Goal: Task Accomplishment & Management: Manage account settings

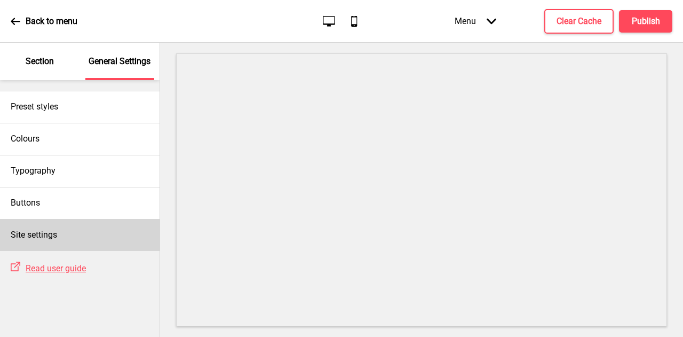
click at [54, 226] on div "Site settings" at bounding box center [79, 235] width 159 height 32
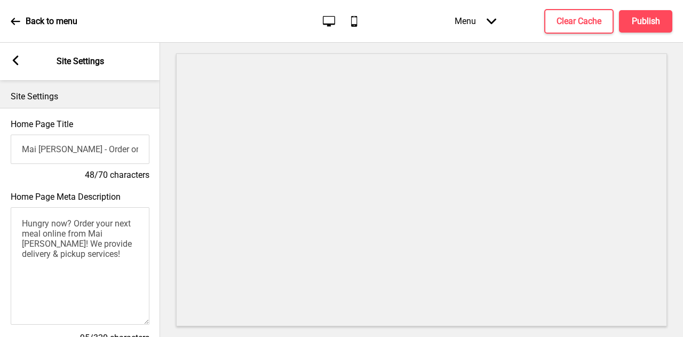
click at [17, 63] on icon at bounding box center [16, 60] width 6 height 10
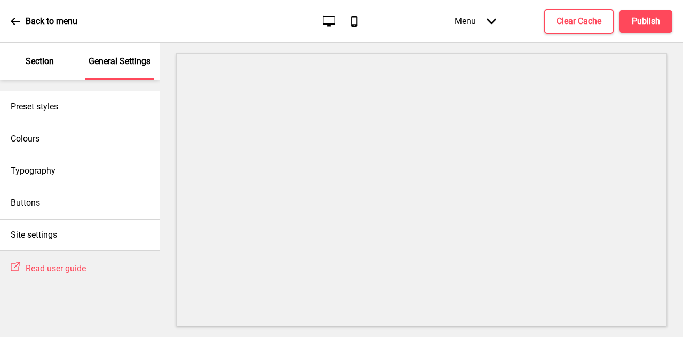
click at [45, 67] on div "Section" at bounding box center [39, 61] width 69 height 37
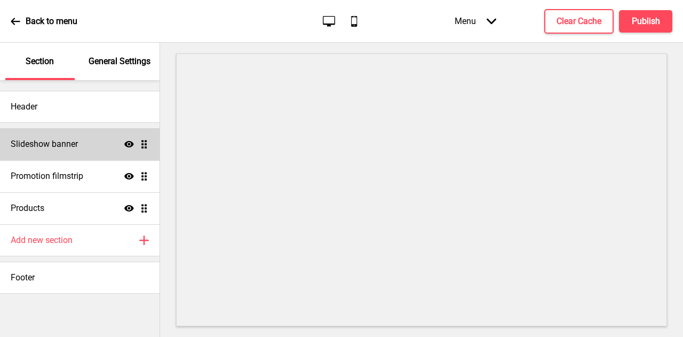
click at [67, 141] on h4 "Slideshow banner" at bounding box center [44, 144] width 67 height 12
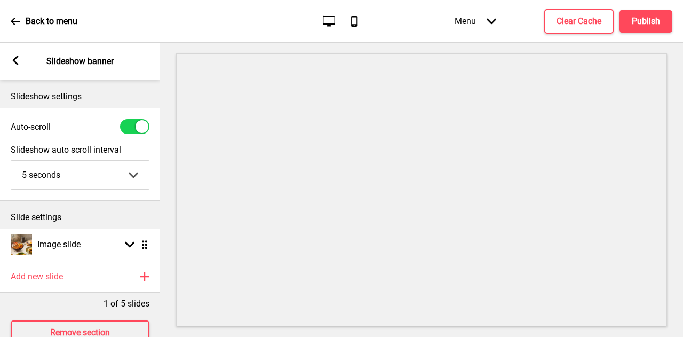
click at [17, 58] on rect at bounding box center [16, 60] width 10 height 10
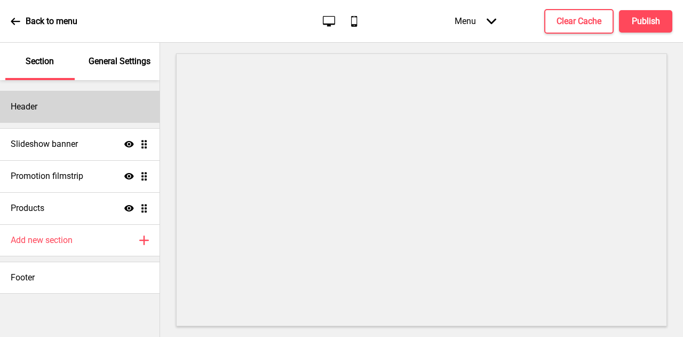
click at [102, 117] on div "Header" at bounding box center [79, 107] width 159 height 32
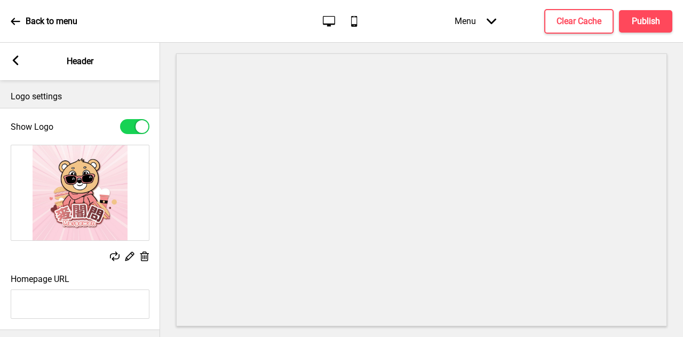
click at [21, 65] on div "Arrow left Header" at bounding box center [80, 61] width 160 height 37
click at [16, 59] on icon at bounding box center [16, 60] width 6 height 10
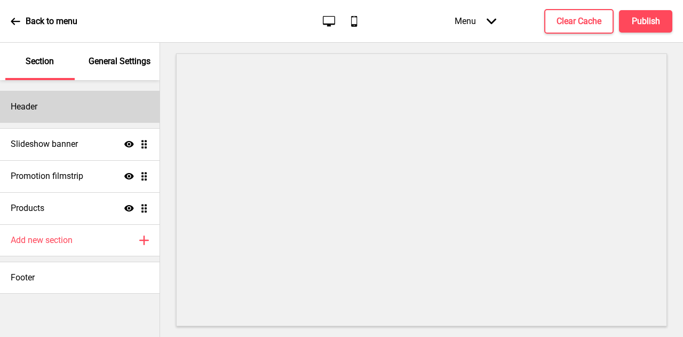
click at [75, 104] on div "Header" at bounding box center [79, 107] width 159 height 32
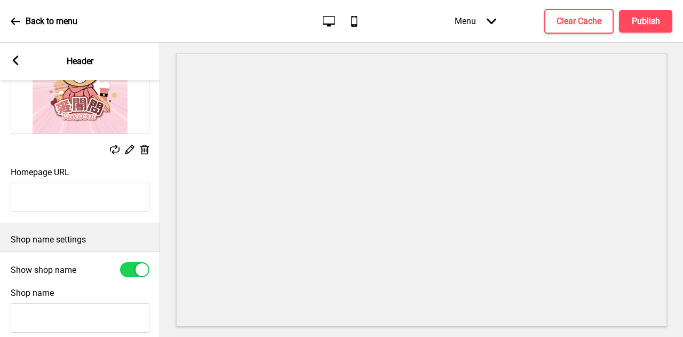
scroll to position [53, 0]
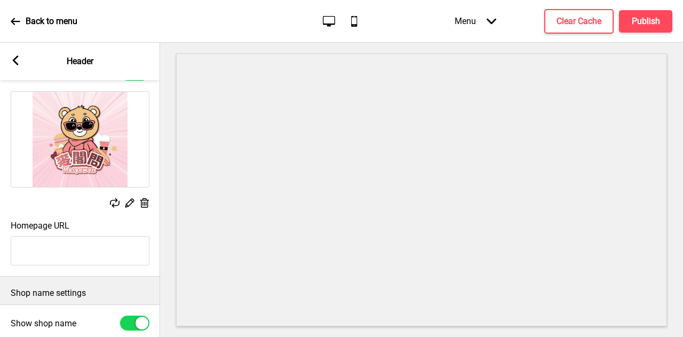
click at [85, 149] on img at bounding box center [80, 139] width 138 height 95
click at [129, 200] on rect at bounding box center [129, 202] width 11 height 11
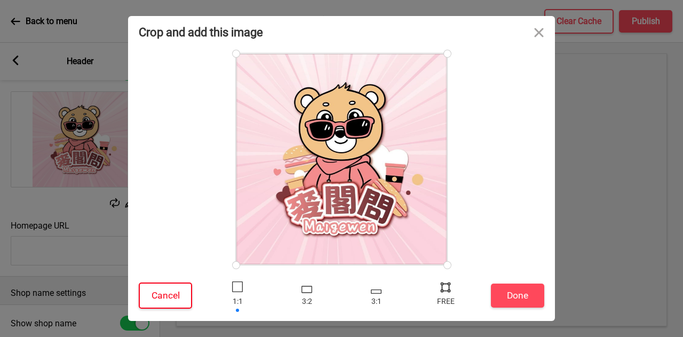
click at [175, 291] on button "Cancel" at bounding box center [165, 295] width 53 height 26
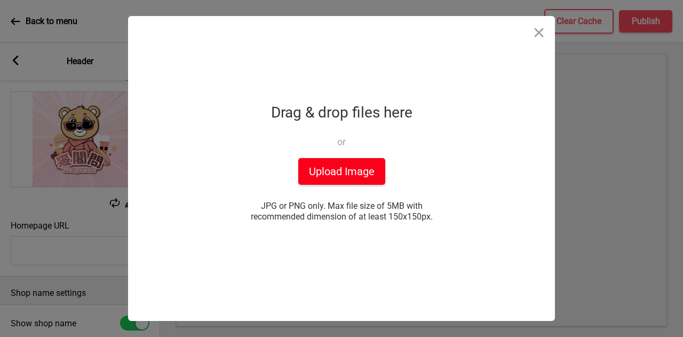
click at [363, 162] on button "Upload Image" at bounding box center [341, 171] width 87 height 27
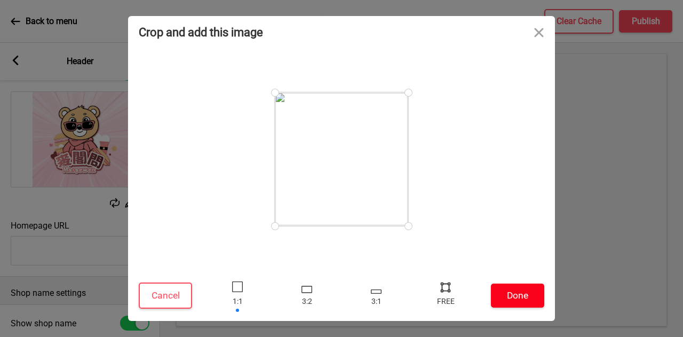
click at [519, 289] on button "Done" at bounding box center [517, 295] width 53 height 24
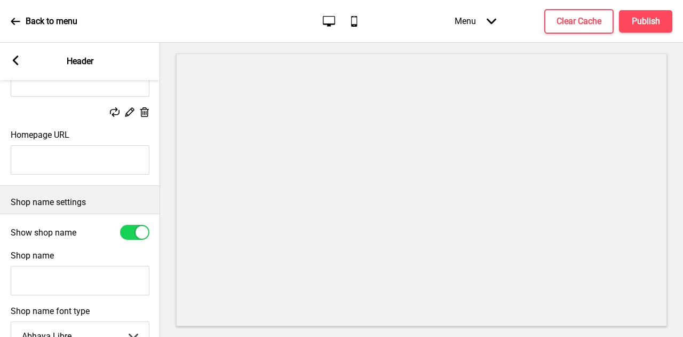
scroll to position [160, 0]
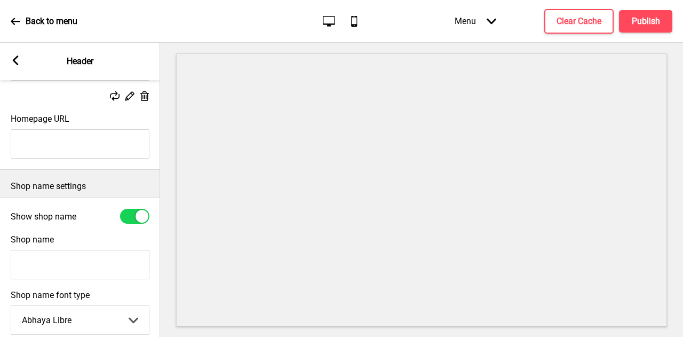
click at [126, 215] on div at bounding box center [134, 216] width 29 height 15
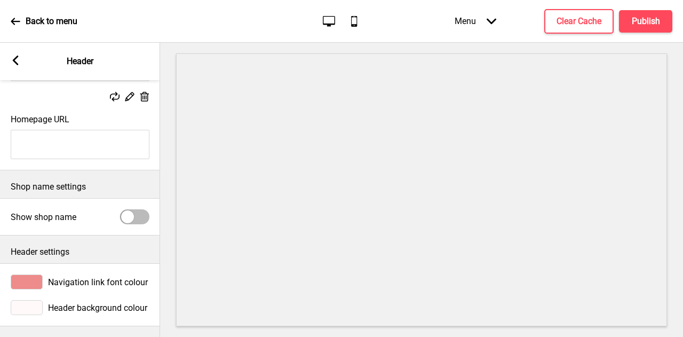
scroll to position [167, 0]
click at [131, 210] on div at bounding box center [127, 216] width 13 height 13
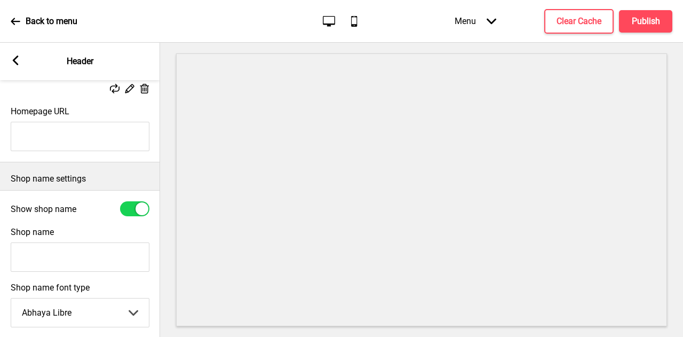
click at [118, 254] on input "Shop name" at bounding box center [80, 256] width 139 height 29
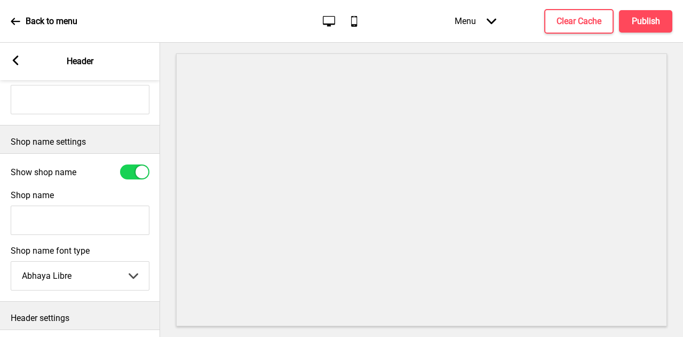
scroll to position [221, 0]
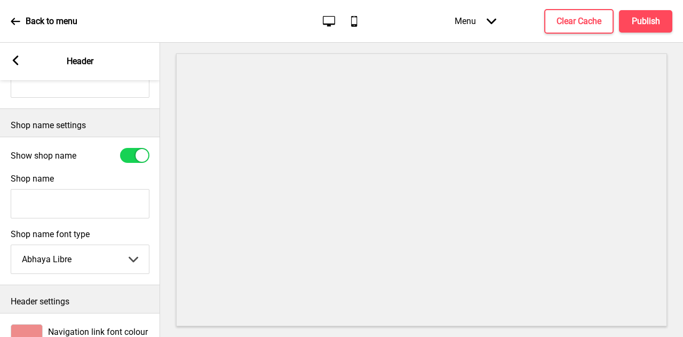
click at [126, 251] on select "Abhaya Libre Abril Fatface Adobe Garamond Pro Arimo Arsenal Arvo Berkshire Swas…" at bounding box center [80, 259] width 138 height 28
drag, startPoint x: 126, startPoint y: 251, endPoint x: 126, endPoint y: 246, distance: 5.4
click at [126, 251] on select "Abhaya Libre Abril Fatface Adobe Garamond Pro Arimo Arsenal Arvo Berkshire Swas…" at bounding box center [80, 259] width 138 height 28
click at [137, 162] on div at bounding box center [134, 155] width 29 height 15
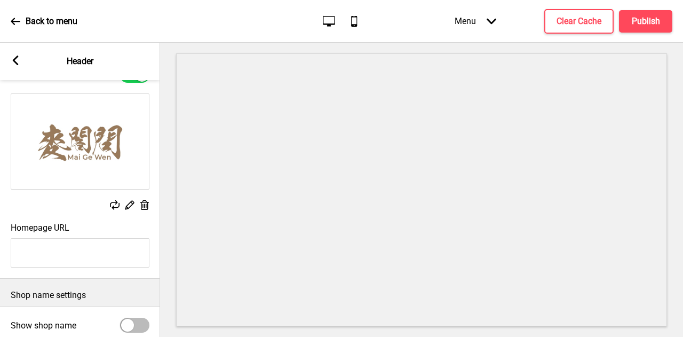
scroll to position [0, 0]
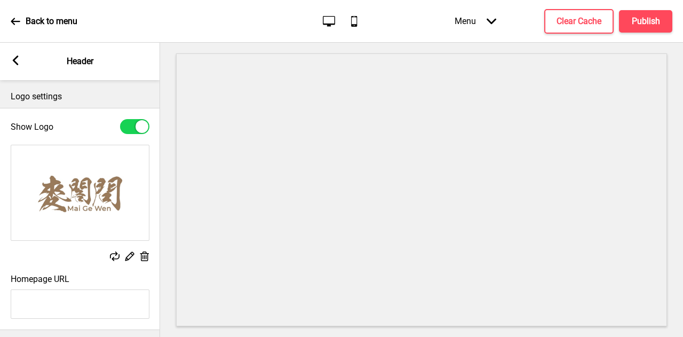
click at [361, 25] on icon "Mobile" at bounding box center [354, 21] width 14 height 14
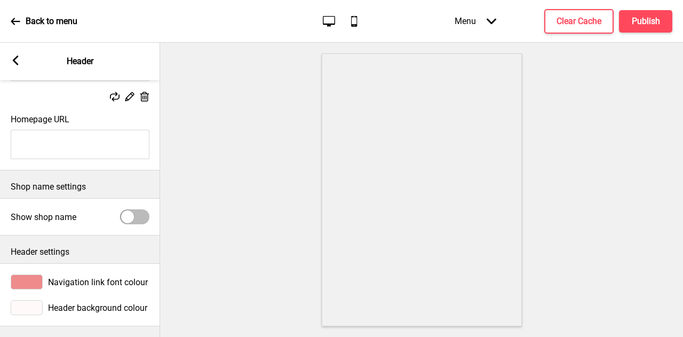
scroll to position [167, 0]
click at [133, 211] on div at bounding box center [127, 216] width 13 height 13
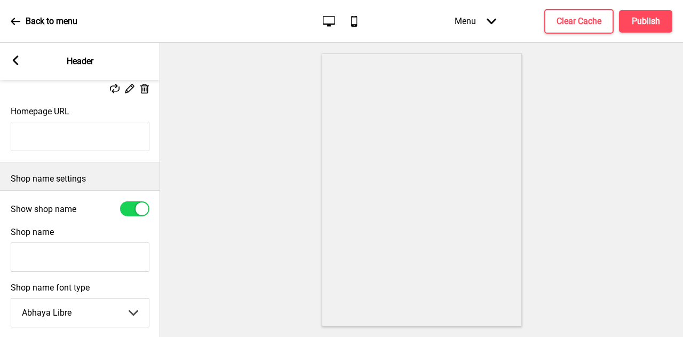
click at [326, 20] on icon "Desktop" at bounding box center [329, 21] width 14 height 14
click at [356, 22] on icon "Mobile" at bounding box center [354, 21] width 14 height 14
click at [140, 210] on div at bounding box center [141, 208] width 13 height 13
checkbox input "false"
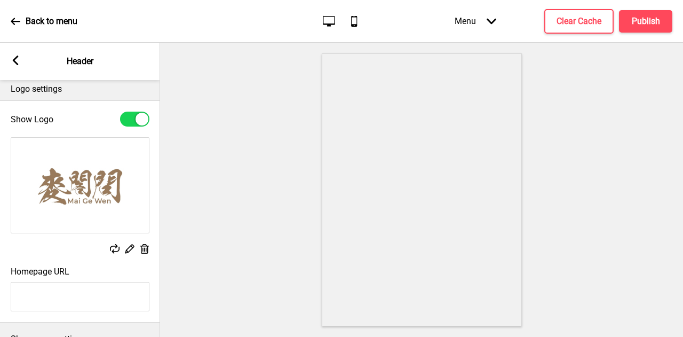
scroll to position [0, 0]
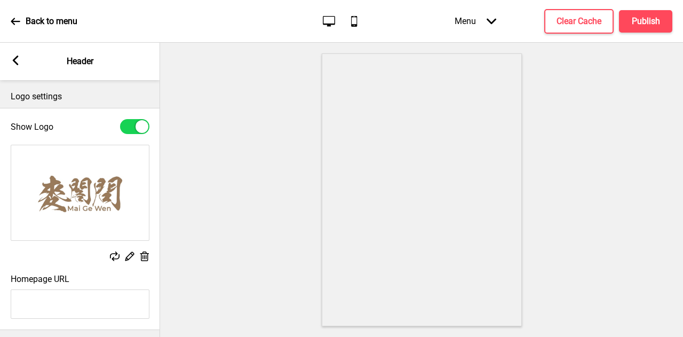
click at [19, 70] on div "Arrow left Header" at bounding box center [80, 61] width 160 height 37
click at [19, 63] on rect at bounding box center [16, 60] width 10 height 10
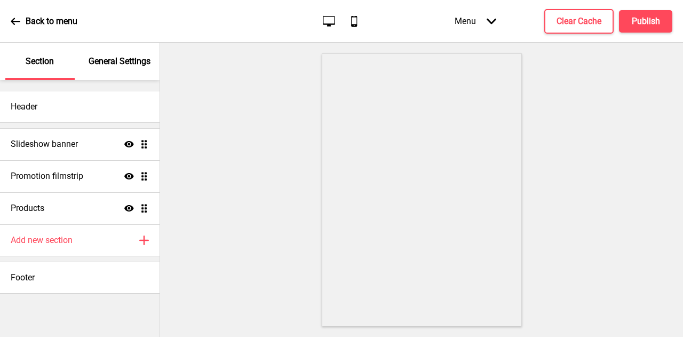
click at [116, 65] on p "General Settings" at bounding box center [120, 61] width 62 height 12
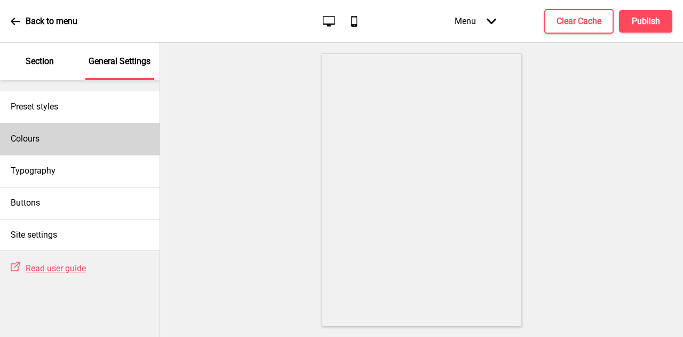
click at [93, 147] on div "Colours" at bounding box center [79, 139] width 159 height 32
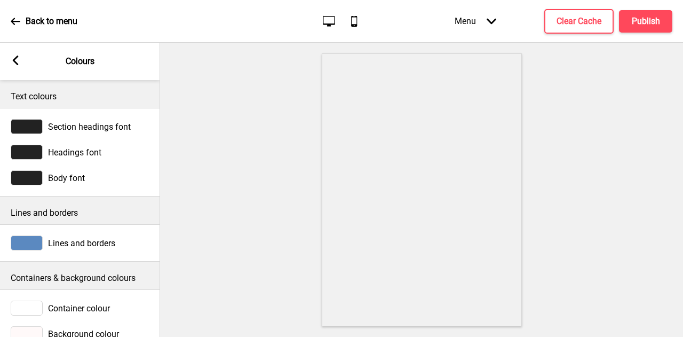
click at [28, 57] on div "Arrow left Colours" at bounding box center [80, 61] width 160 height 37
click at [17, 59] on rect at bounding box center [16, 60] width 10 height 10
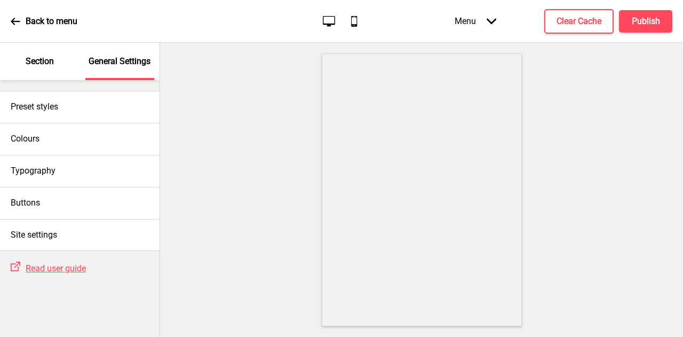
click at [40, 66] on p "Section" at bounding box center [40, 61] width 28 height 12
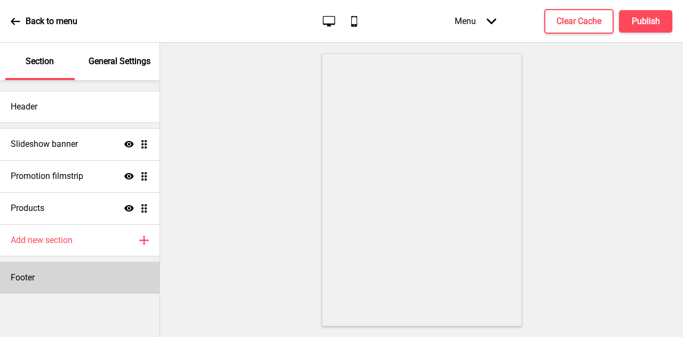
click at [67, 277] on div "Footer" at bounding box center [79, 277] width 159 height 32
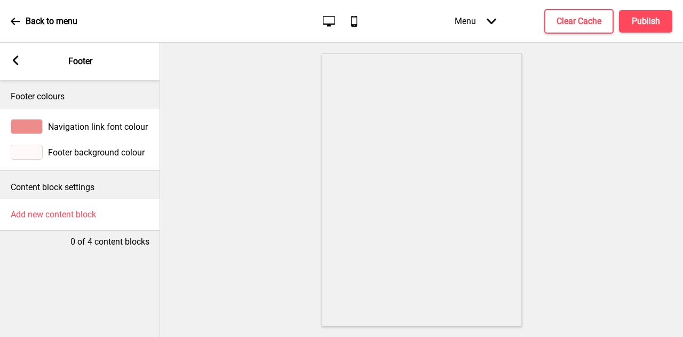
click at [17, 65] on icon at bounding box center [16, 60] width 6 height 10
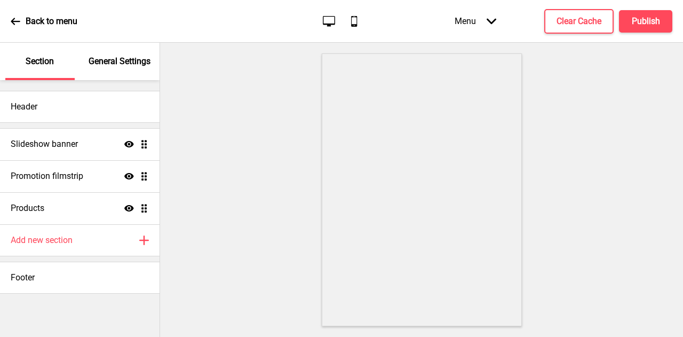
click at [17, 65] on div "Section" at bounding box center [39, 61] width 69 height 37
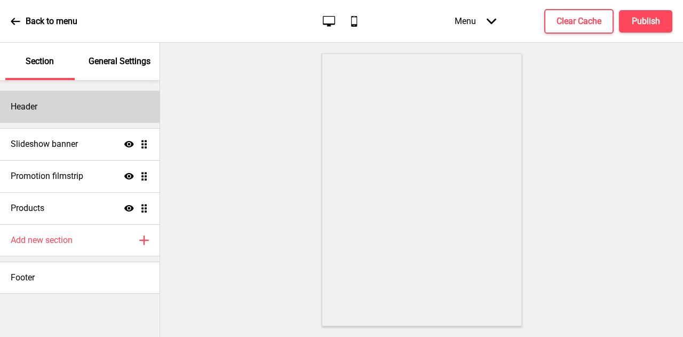
click at [26, 93] on div "Header" at bounding box center [79, 107] width 159 height 32
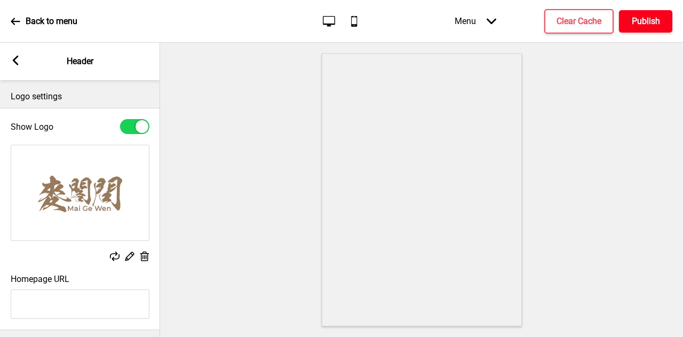
click at [633, 21] on h4 "Publish" at bounding box center [645, 21] width 28 height 12
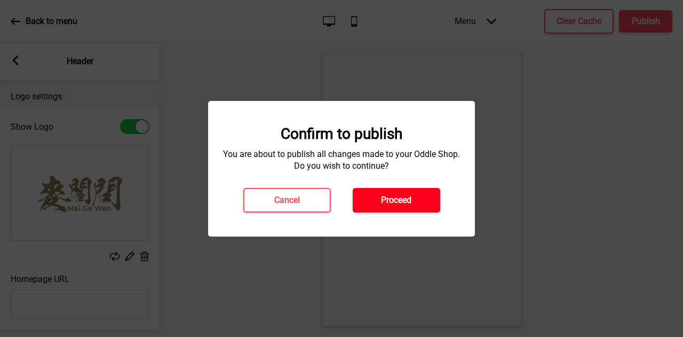
click at [379, 210] on button "Proceed" at bounding box center [396, 200] width 87 height 25
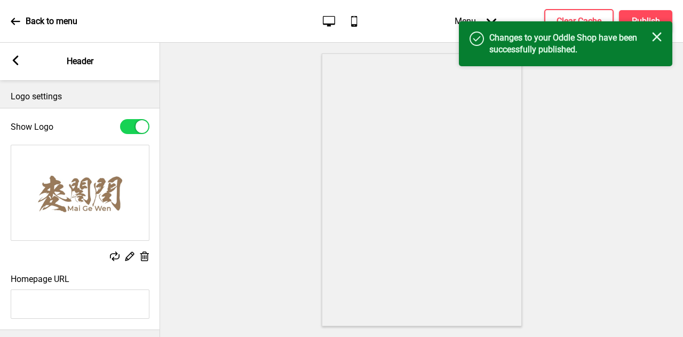
click at [27, 63] on div "Arrow left Header" at bounding box center [80, 61] width 160 height 37
click at [18, 61] on rect at bounding box center [16, 60] width 10 height 10
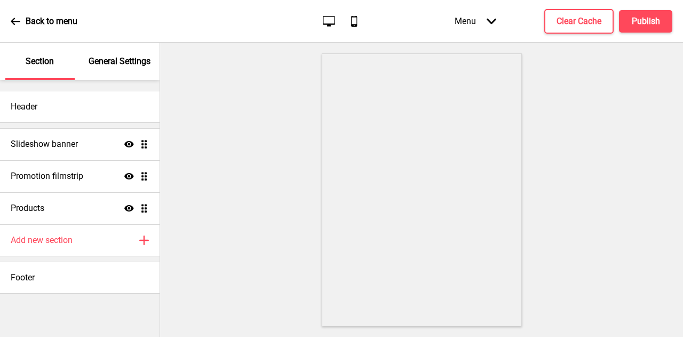
click at [22, 22] on div "Back to menu" at bounding box center [44, 21] width 67 height 29
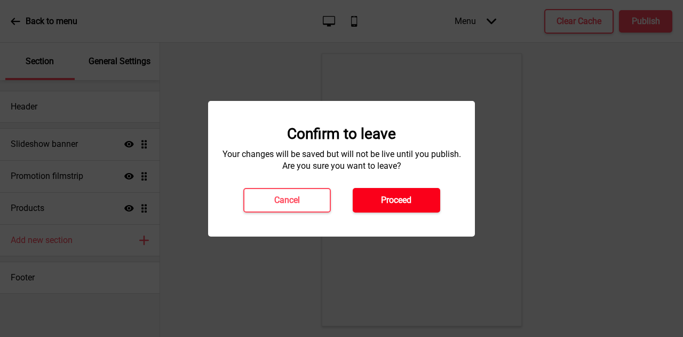
click at [392, 201] on h4 "Proceed" at bounding box center [396, 200] width 30 height 12
